Goal: Task Accomplishment & Management: Manage account settings

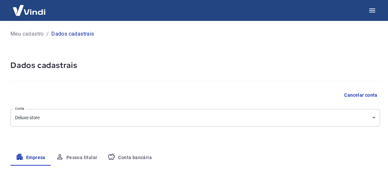
select select "MG"
select select "business"
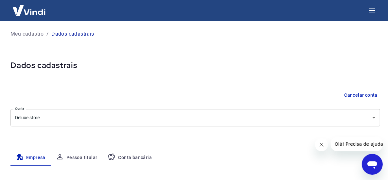
click at [218, 117] on body "Meu cadastro / Dados cadastrais Dados cadastrais Cancelar conta Conta Deluxe st…" at bounding box center [194, 90] width 388 height 180
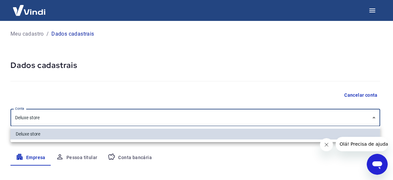
click at [218, 117] on div at bounding box center [196, 90] width 393 height 180
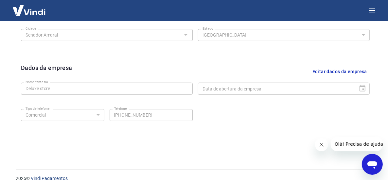
scroll to position [291, 0]
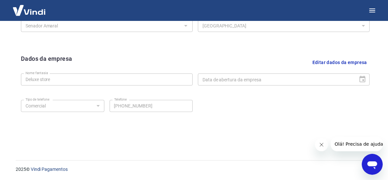
click at [373, 165] on icon "Abrir janela de mensagens" at bounding box center [372, 165] width 10 height 8
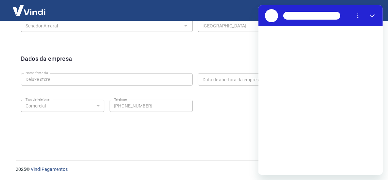
scroll to position [0, 0]
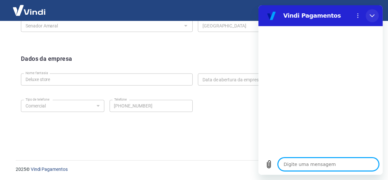
click at [375, 13] on button "Fechar" at bounding box center [371, 15] width 13 height 13
type textarea "x"
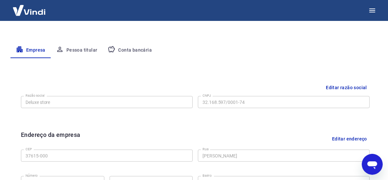
scroll to position [95, 0]
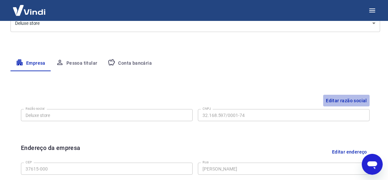
click at [349, 101] on button "Editar razão social" at bounding box center [346, 101] width 46 height 12
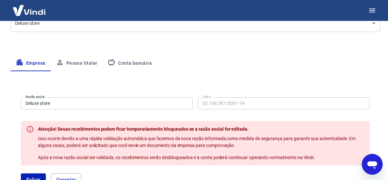
click at [76, 107] on input "Deluxe store" at bounding box center [107, 103] width 172 height 12
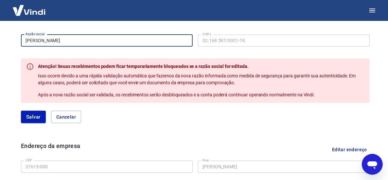
scroll to position [160, 0]
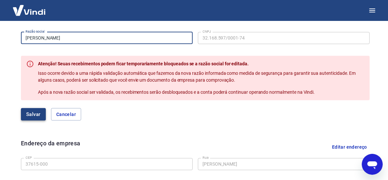
type input "[PERSON_NAME]"
click at [34, 116] on button "Salvar" at bounding box center [33, 114] width 25 height 12
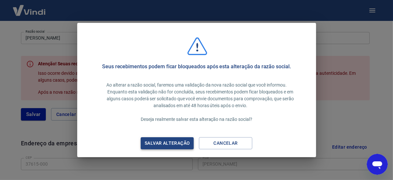
click at [163, 146] on div "Salvar alteração" at bounding box center [167, 143] width 61 height 8
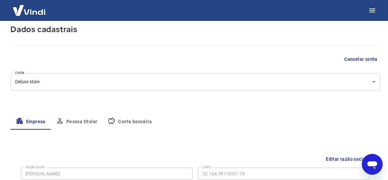
scroll to position [0, 0]
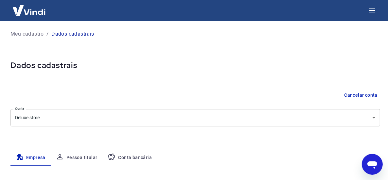
type textarea "x"
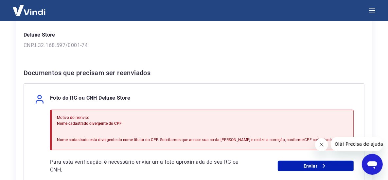
scroll to position [98, 0]
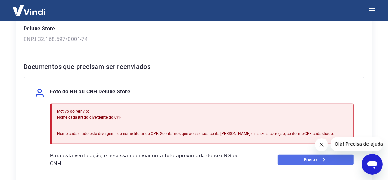
click at [286, 160] on link "Enviar" at bounding box center [316, 160] width 76 height 10
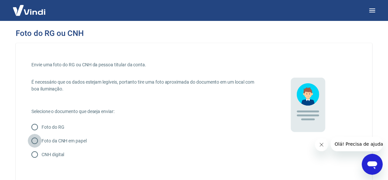
click at [36, 141] on input "Foto da CNH em papel" at bounding box center [35, 141] width 14 height 14
radio input "true"
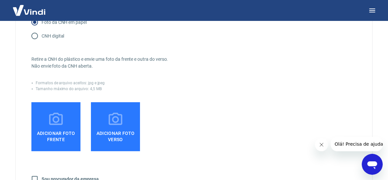
scroll to position [131, 0]
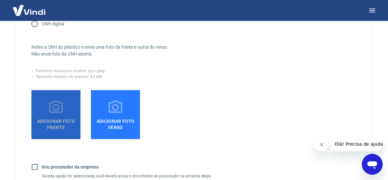
click at [64, 122] on span "Adicionar foto frente" at bounding box center [56, 123] width 44 height 15
click at [0, 0] on input "Adicionar foto frente" at bounding box center [0, 0] width 0 height 0
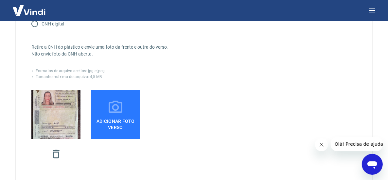
click at [106, 123] on span "Adicionar foto verso" at bounding box center [116, 123] width 44 height 15
click at [0, 0] on input "Adicionar foto verso" at bounding box center [0, 0] width 0 height 0
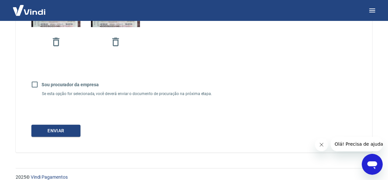
scroll to position [251, 0]
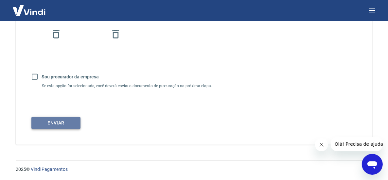
click at [51, 121] on button "Enviar" at bounding box center [55, 123] width 49 height 12
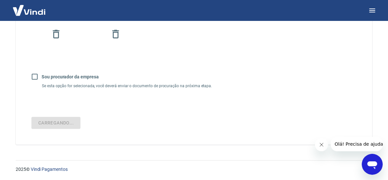
scroll to position [46, 0]
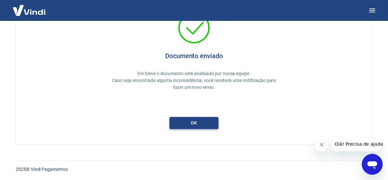
click at [199, 127] on button "ok" at bounding box center [193, 123] width 49 height 12
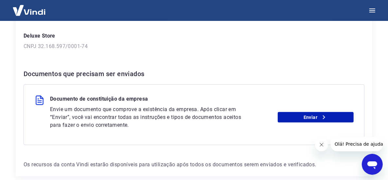
scroll to position [98, 0]
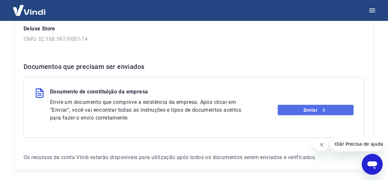
click at [321, 110] on icon at bounding box center [324, 110] width 8 height 8
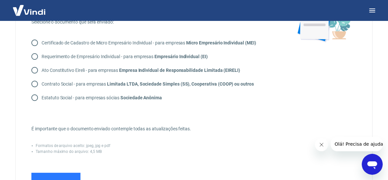
scroll to position [65, 0]
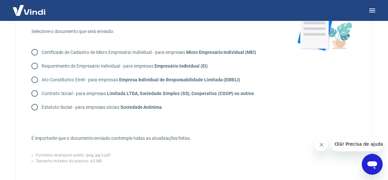
click at [34, 53] on input "Certificado de Cadastro de Micro Empresário Individual - para empresas Micro Em…" at bounding box center [35, 52] width 14 height 14
radio input "true"
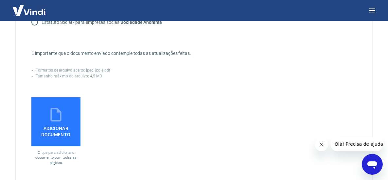
scroll to position [164, 0]
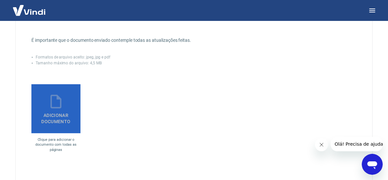
click at [65, 105] on label "Adicionar documento" at bounding box center [55, 108] width 49 height 49
click at [0, 0] on input "Adicionar documento" at bounding box center [0, 0] width 0 height 0
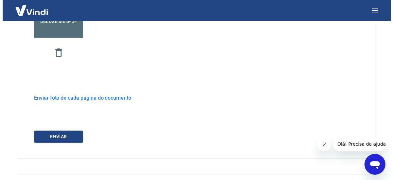
scroll to position [262, 0]
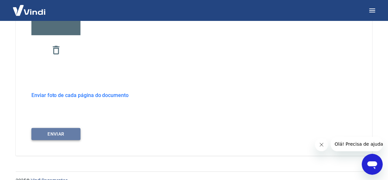
click at [58, 133] on button "ENVIAR" at bounding box center [55, 134] width 49 height 12
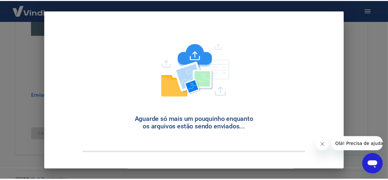
scroll to position [46, 0]
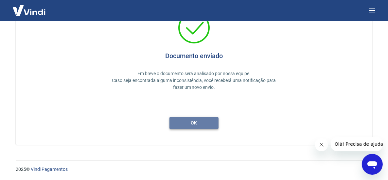
click at [211, 124] on button "ok" at bounding box center [193, 123] width 49 height 12
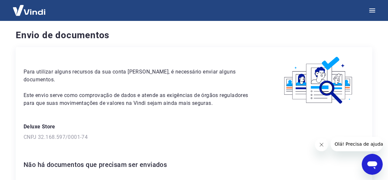
scroll to position [56, 0]
